Goal: Information Seeking & Learning: Find specific fact

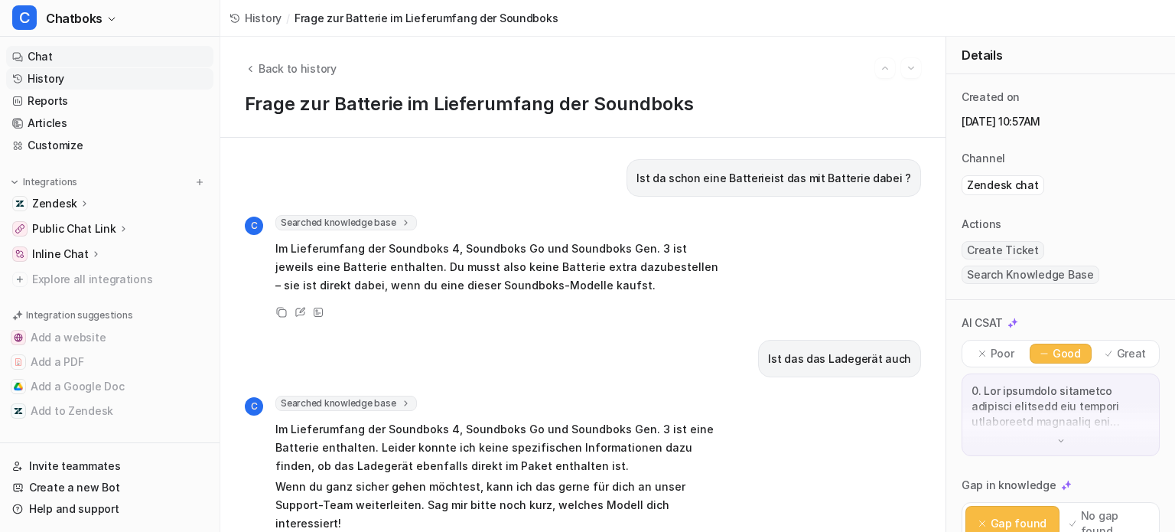
click at [82, 57] on link "Chat" at bounding box center [109, 56] width 207 height 21
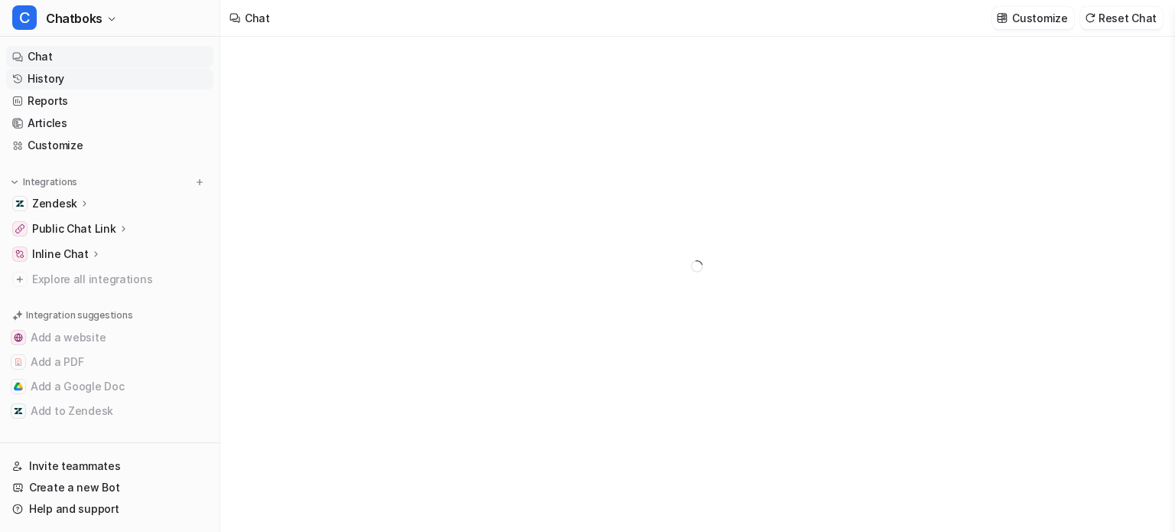
click at [55, 76] on link "History" at bounding box center [109, 78] width 207 height 21
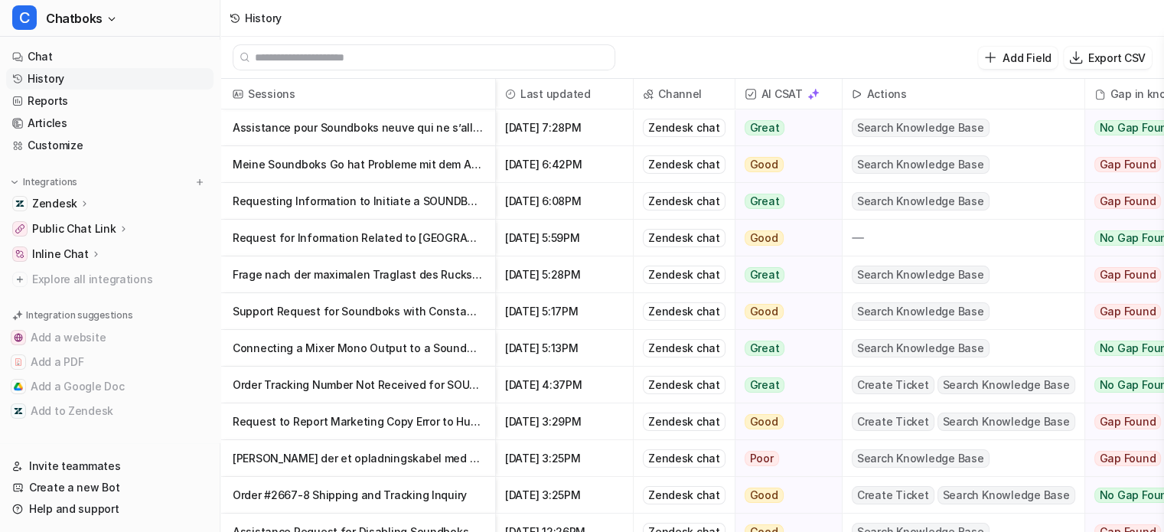
click at [288, 57] on input "text" at bounding box center [431, 57] width 352 height 24
paste input "******"
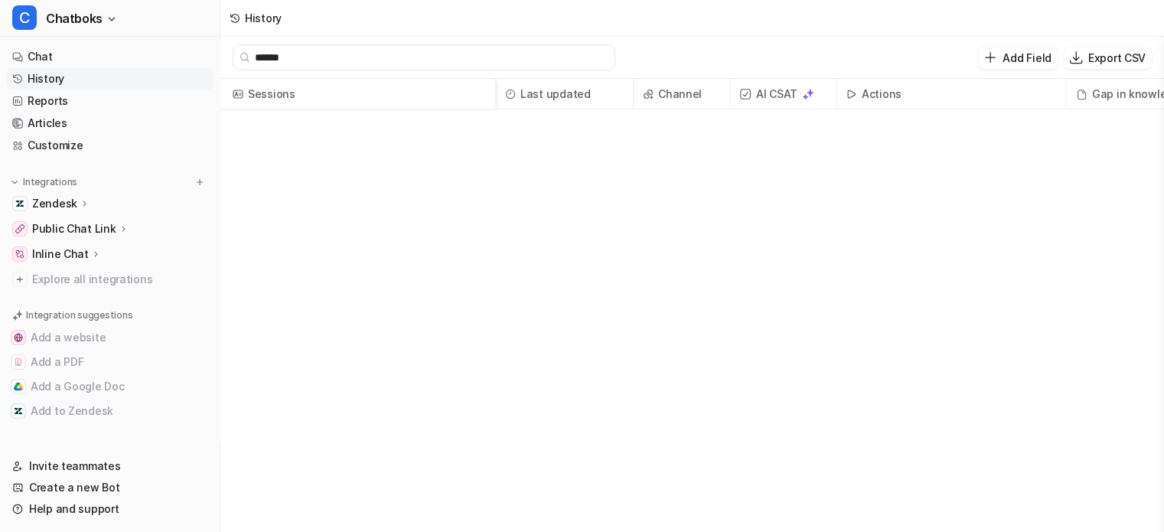
type input "******"
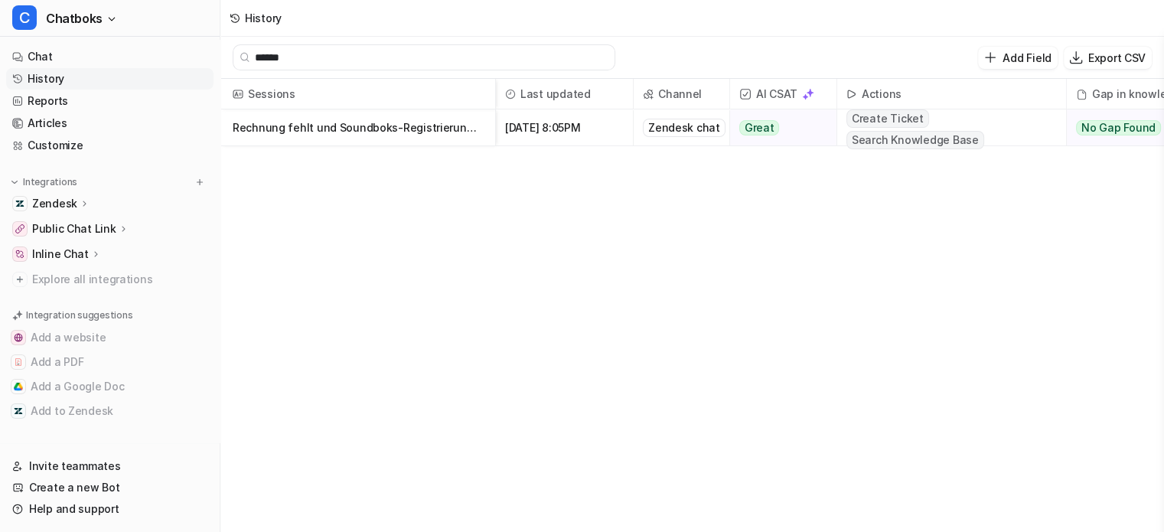
click at [358, 135] on p "Rechnung fehlt und Soundboks-Registrierung anfragen" at bounding box center [358, 127] width 250 height 37
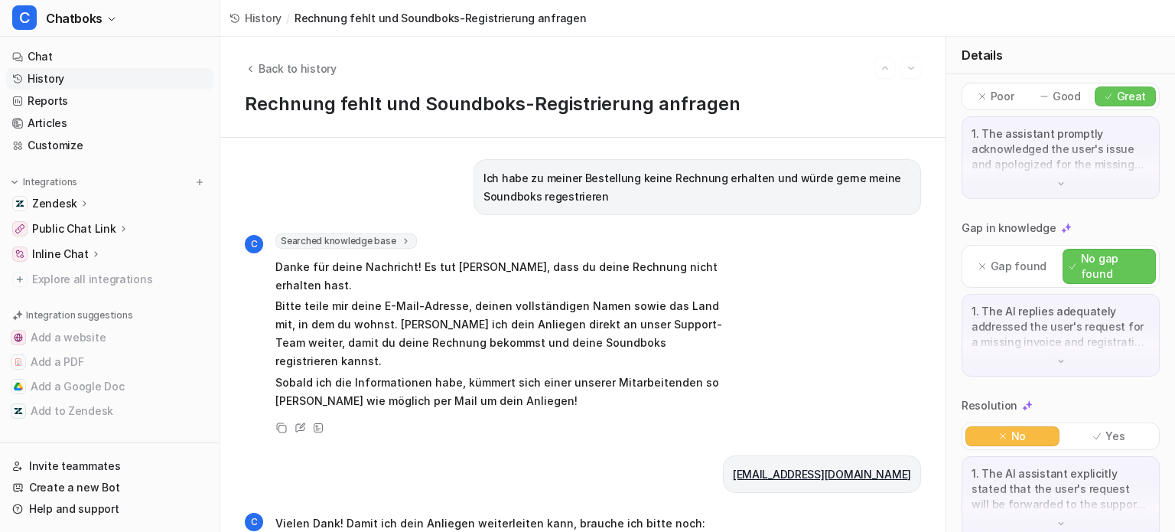
scroll to position [276, 0]
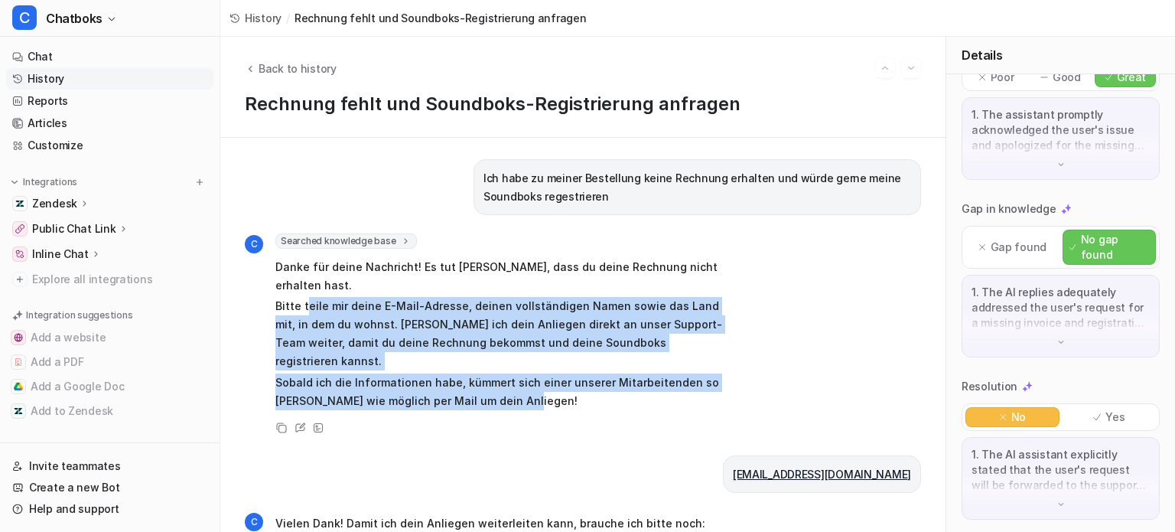
drag, startPoint x: 526, startPoint y: 363, endPoint x: 303, endPoint y: 278, distance: 239.3
click at [303, 278] on span "Danke für deine Nachricht! Es tut mir leid, dass du deine Rechnung nicht erhalt…" at bounding box center [499, 334] width 448 height 158
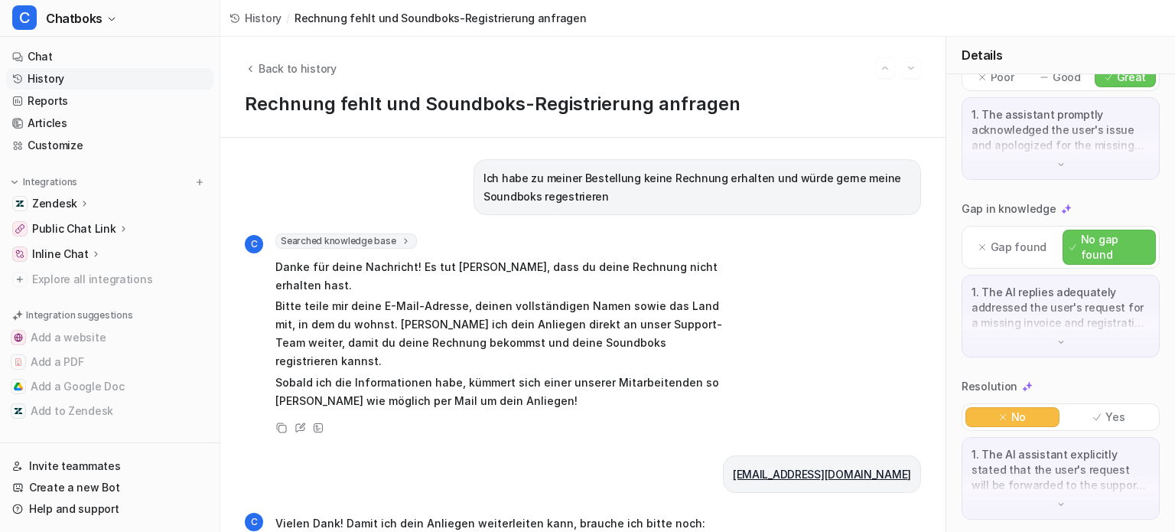
click at [474, 174] on div "Ich habe zu meiner Bestellung keine Rechnung erhalten und würde gerne meine Sou…" at bounding box center [698, 187] width 448 height 56
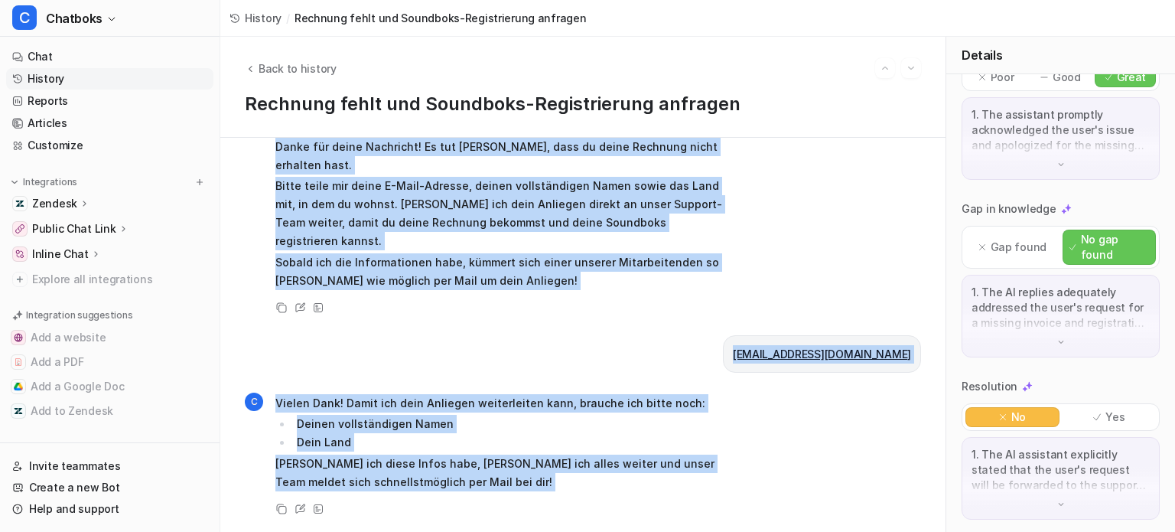
scroll to position [315, 0]
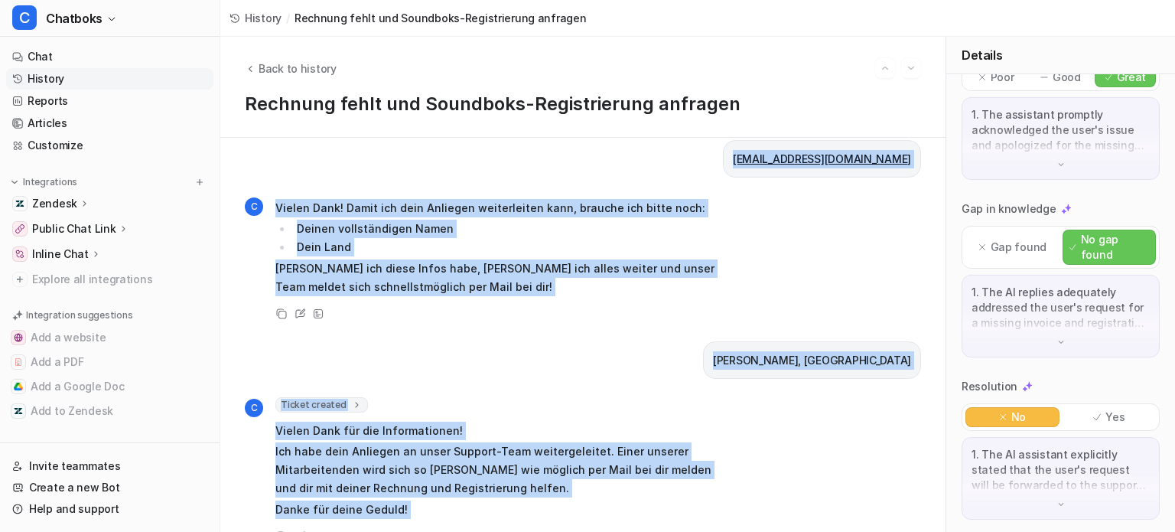
drag, startPoint x: 468, startPoint y: 180, endPoint x: 698, endPoint y: 520, distance: 410.6
click at [698, 520] on div "Ich habe zu meiner Bestellung keine Rechnung erhalten und würde gerne meine Sou…" at bounding box center [582, 335] width 725 height 394
copy div "Ich habe zu meiner Bestellung keine Rechnung erhalten und würde gerne meine Sou…"
